Goal: Navigation & Orientation: Find specific page/section

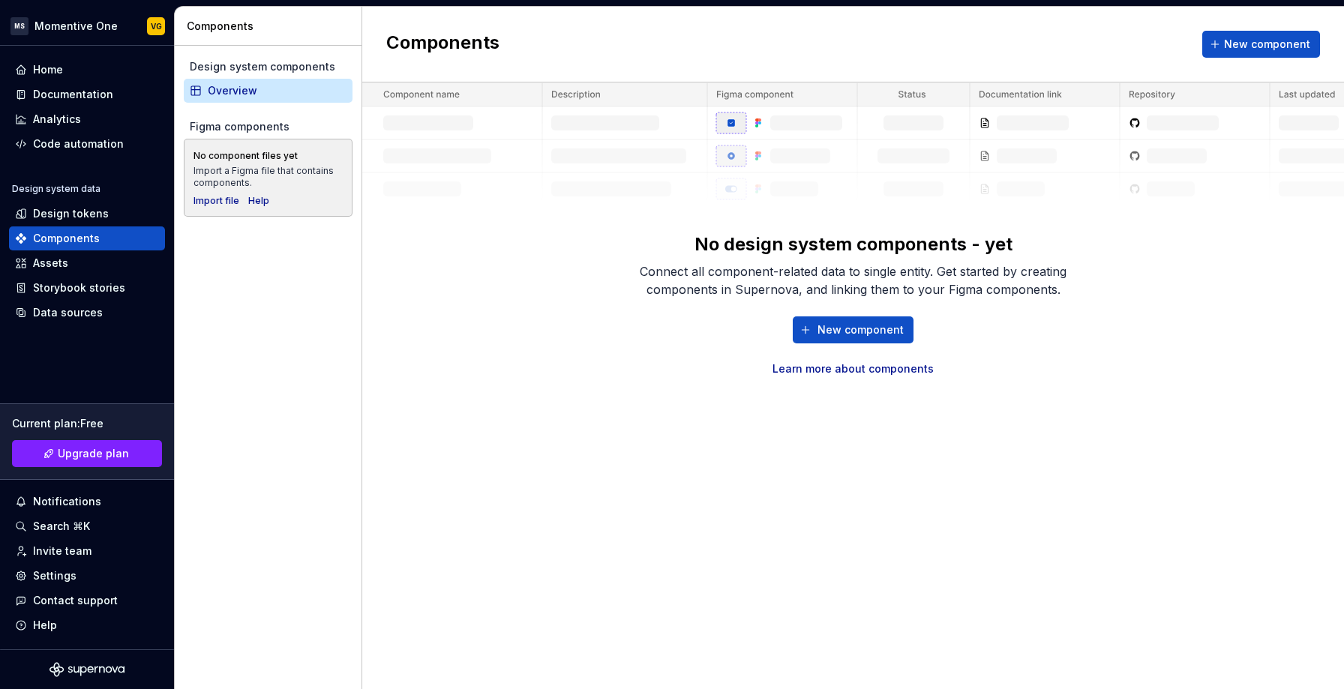
click at [471, 256] on div "No design system components - yet Connect all component-related data to single …" at bounding box center [852, 229] width 981 height 294
click at [77, 74] on div "Home" at bounding box center [87, 69] width 144 height 15
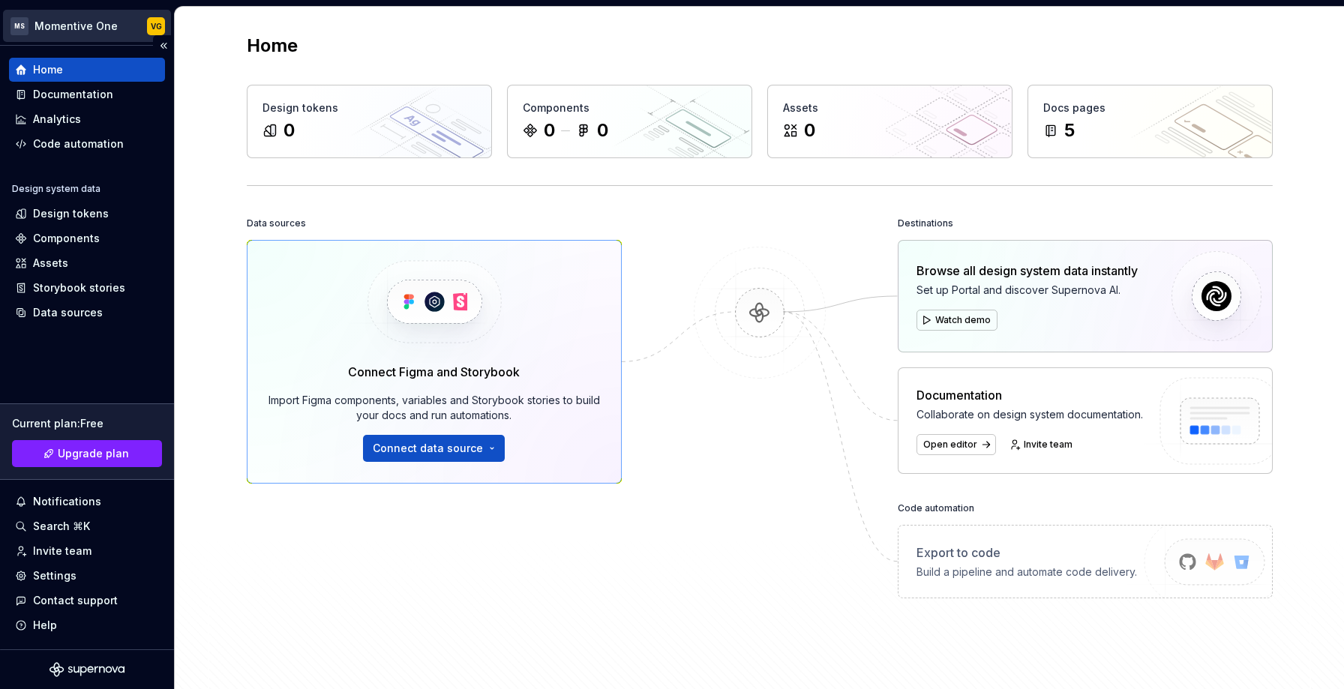
click at [91, 28] on html "MS Momentive One VG Home Documentation Analytics Code automation Design system …" at bounding box center [672, 344] width 1344 height 689
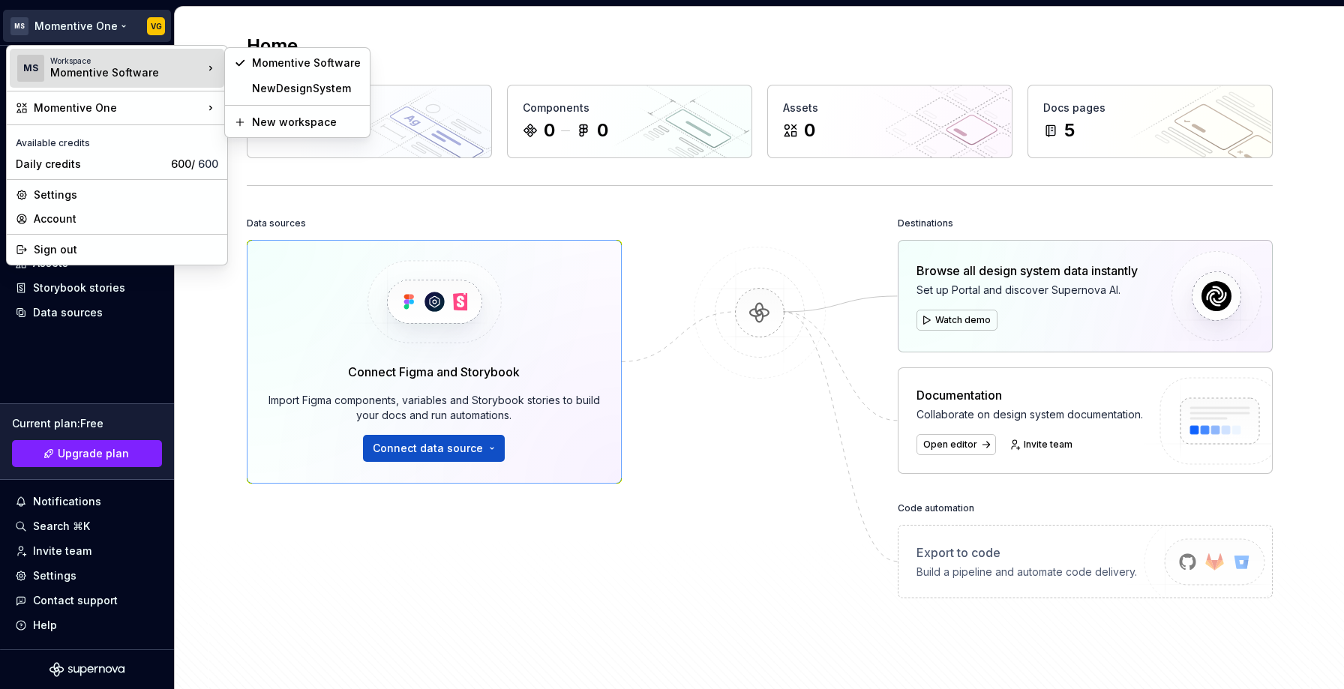
click at [66, 25] on html "MS Momentive One VG Home Documentation Analytics Code automation Design system …" at bounding box center [672, 344] width 1344 height 689
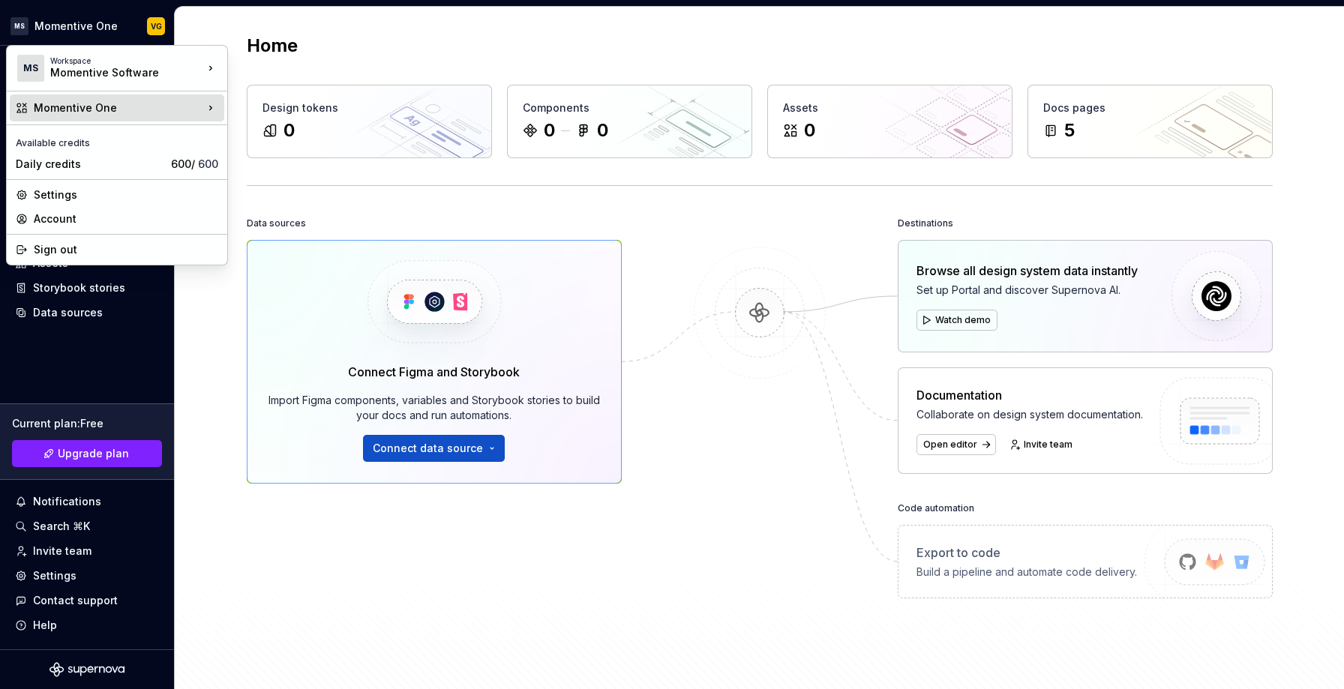
click at [70, 95] on div "Momentive One" at bounding box center [117, 107] width 214 height 27
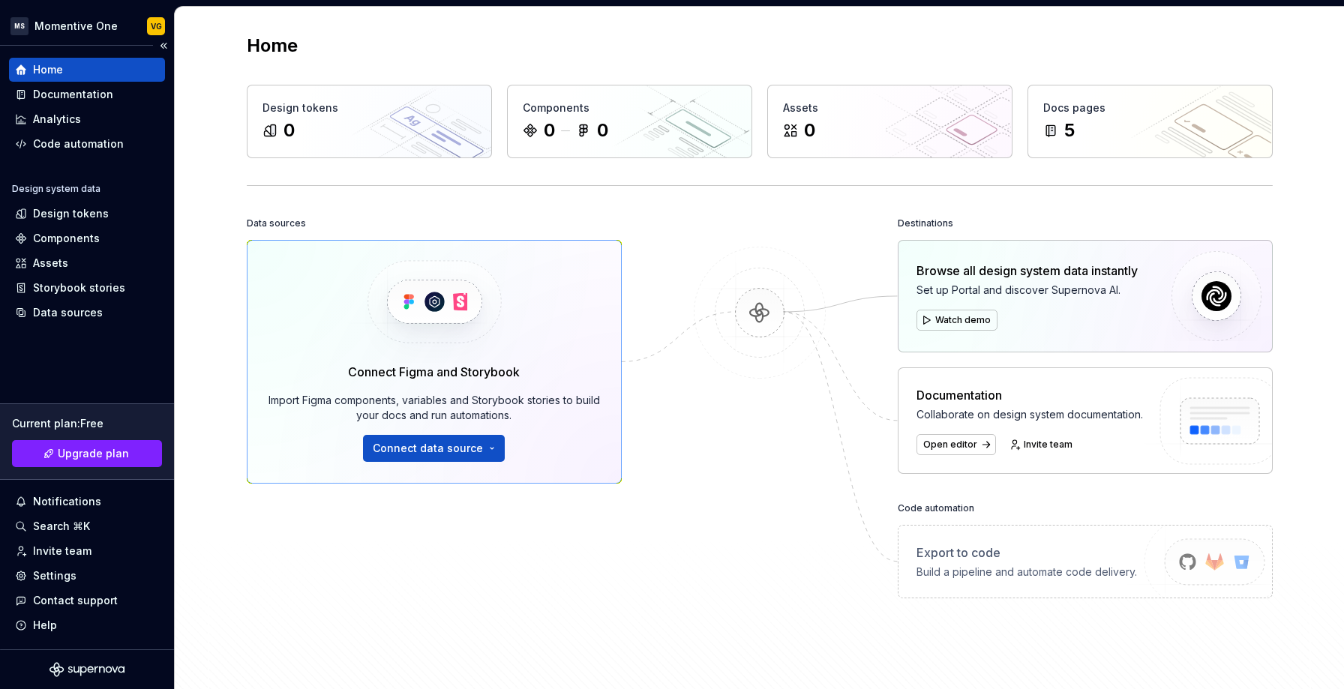
click at [164, 67] on div "Home" at bounding box center [87, 70] width 156 height 24
click at [91, 27] on html "MS Momentive One VG Home Documentation Analytics Code automation Design system …" at bounding box center [672, 344] width 1344 height 689
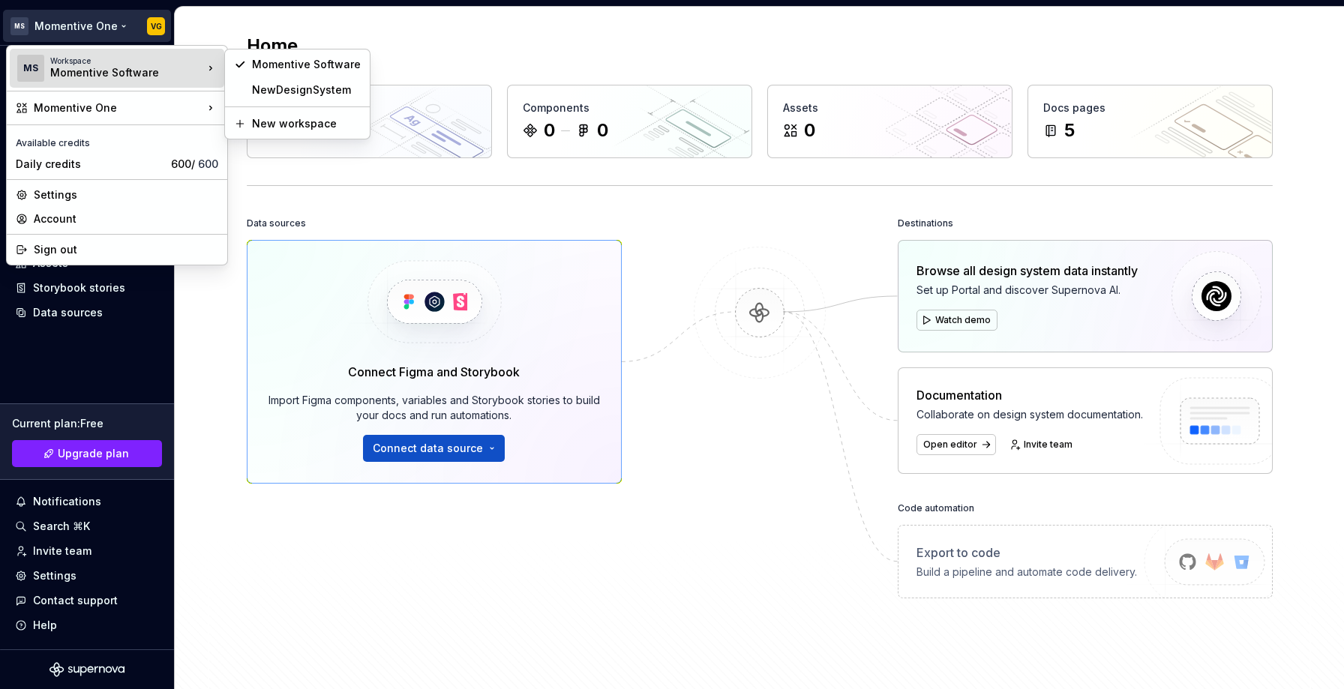
click at [209, 67] on icon at bounding box center [210, 68] width 15 height 15
click at [289, 88] on div "NewDesignSystem" at bounding box center [306, 89] width 109 height 15
